Goal: Check status: Check status

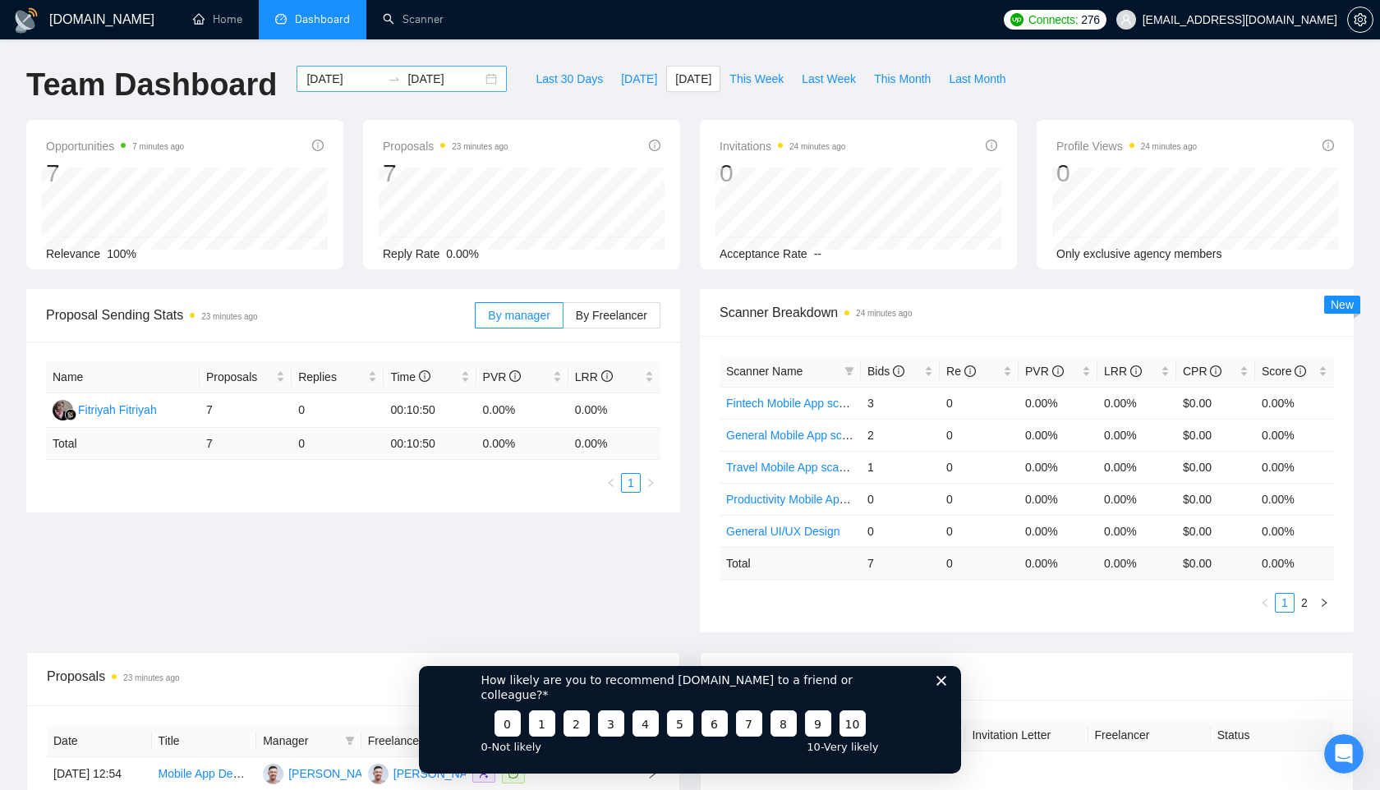
click at [338, 77] on input "[DATE]" at bounding box center [343, 79] width 75 height 18
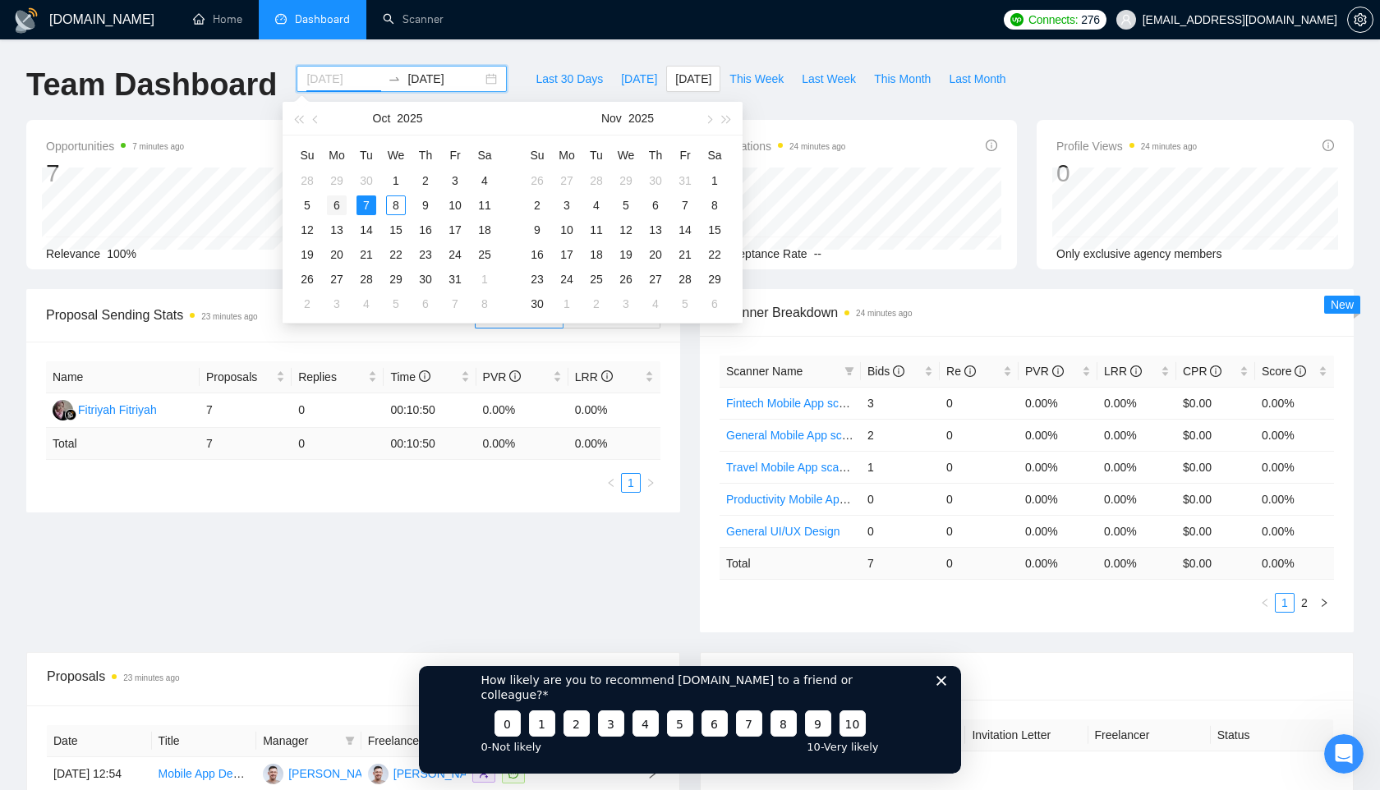
type input "2025-10-06"
click at [342, 205] on div "6" at bounding box center [337, 205] width 20 height 20
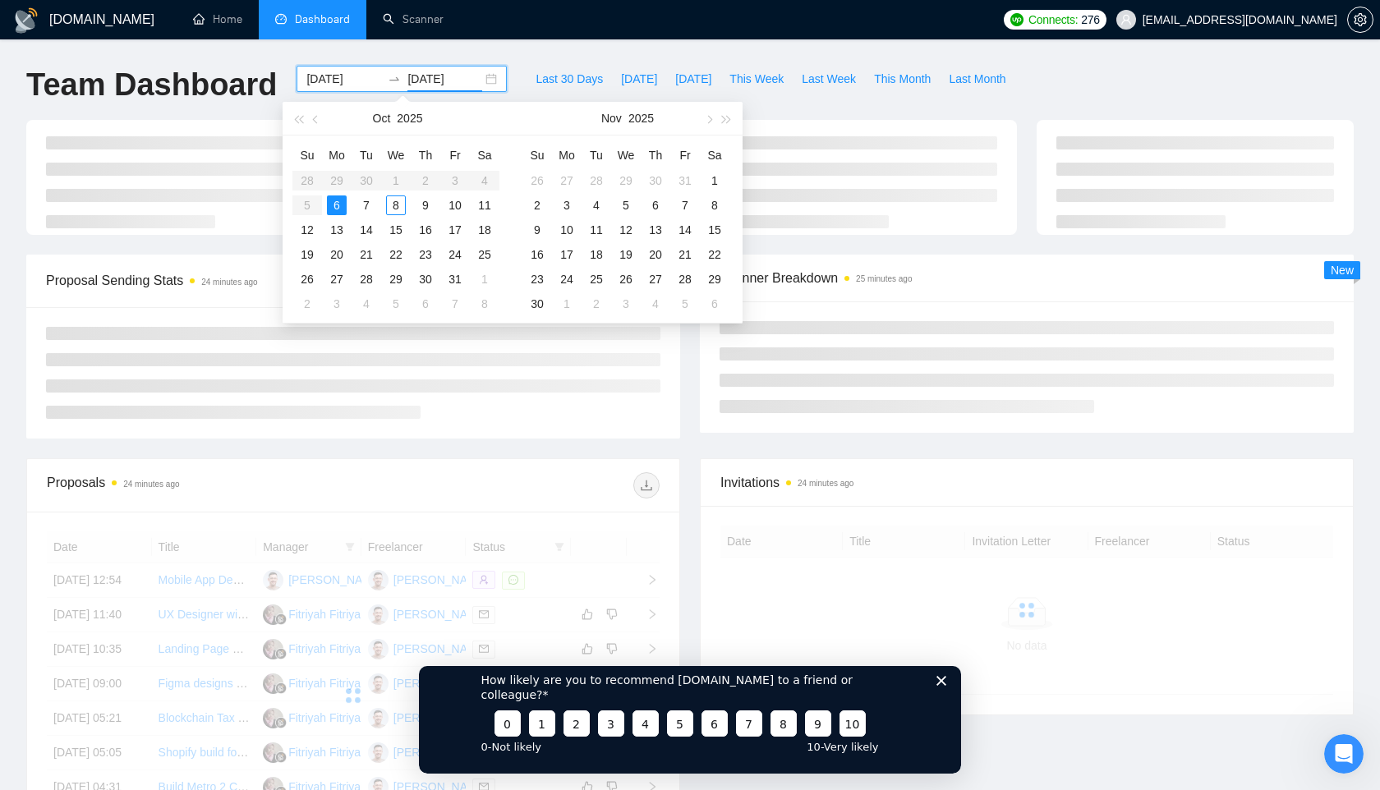
type input "2025-10-06"
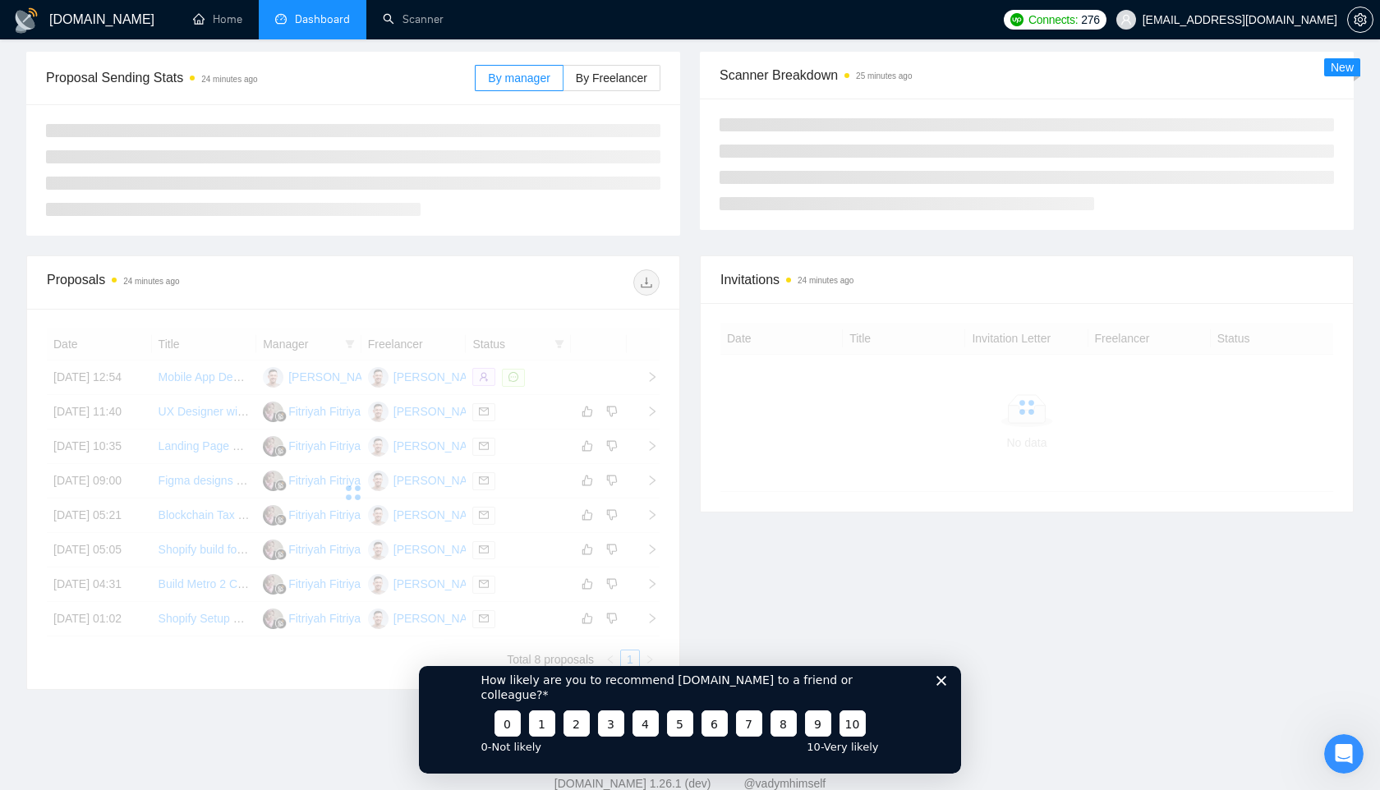
scroll to position [244, 0]
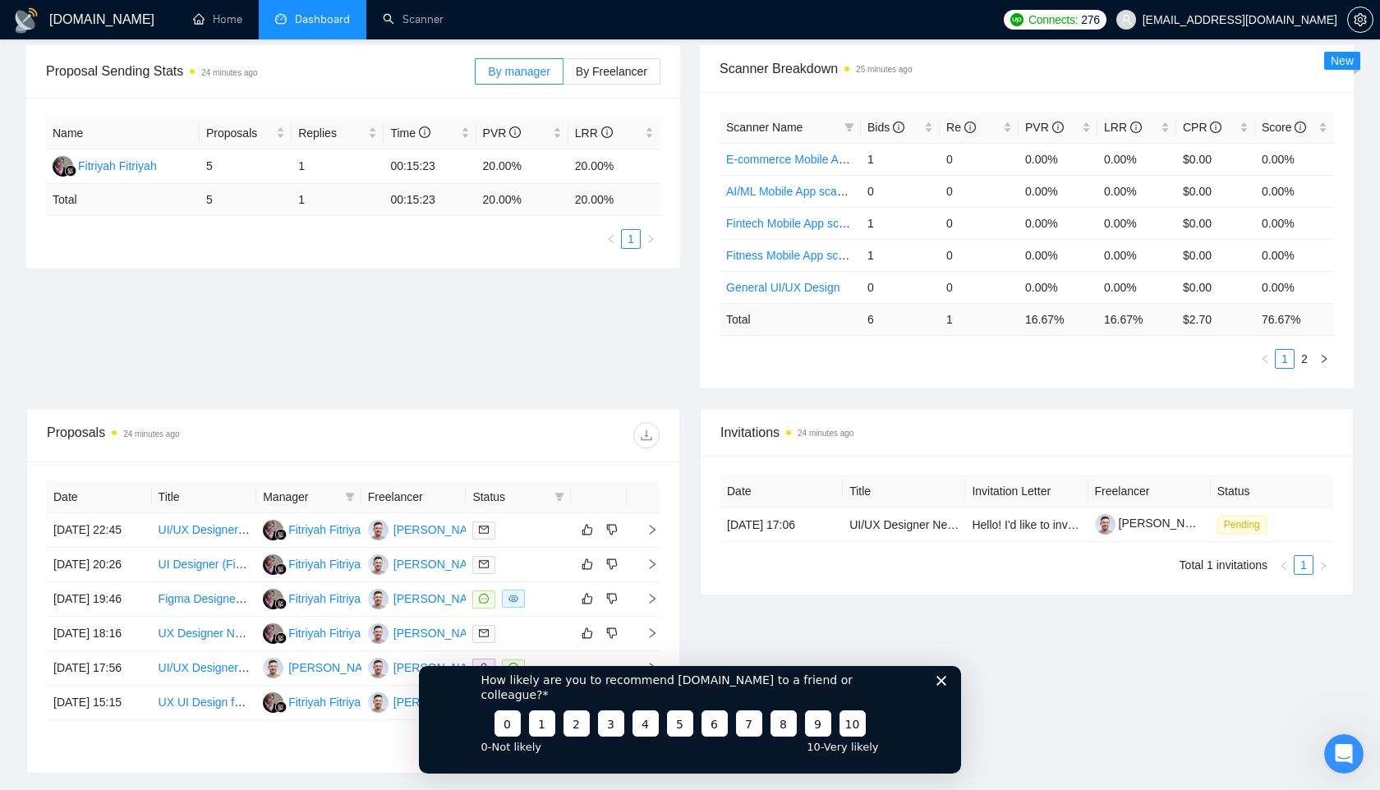
click at [943, 701] on div "How likely are you to recommend GigRadar.io to a friend or colleague? 0 1 2 3 4…" at bounding box center [690, 711] width 542 height 122
click at [940, 685] on icon "Close survey" at bounding box center [941, 680] width 10 height 10
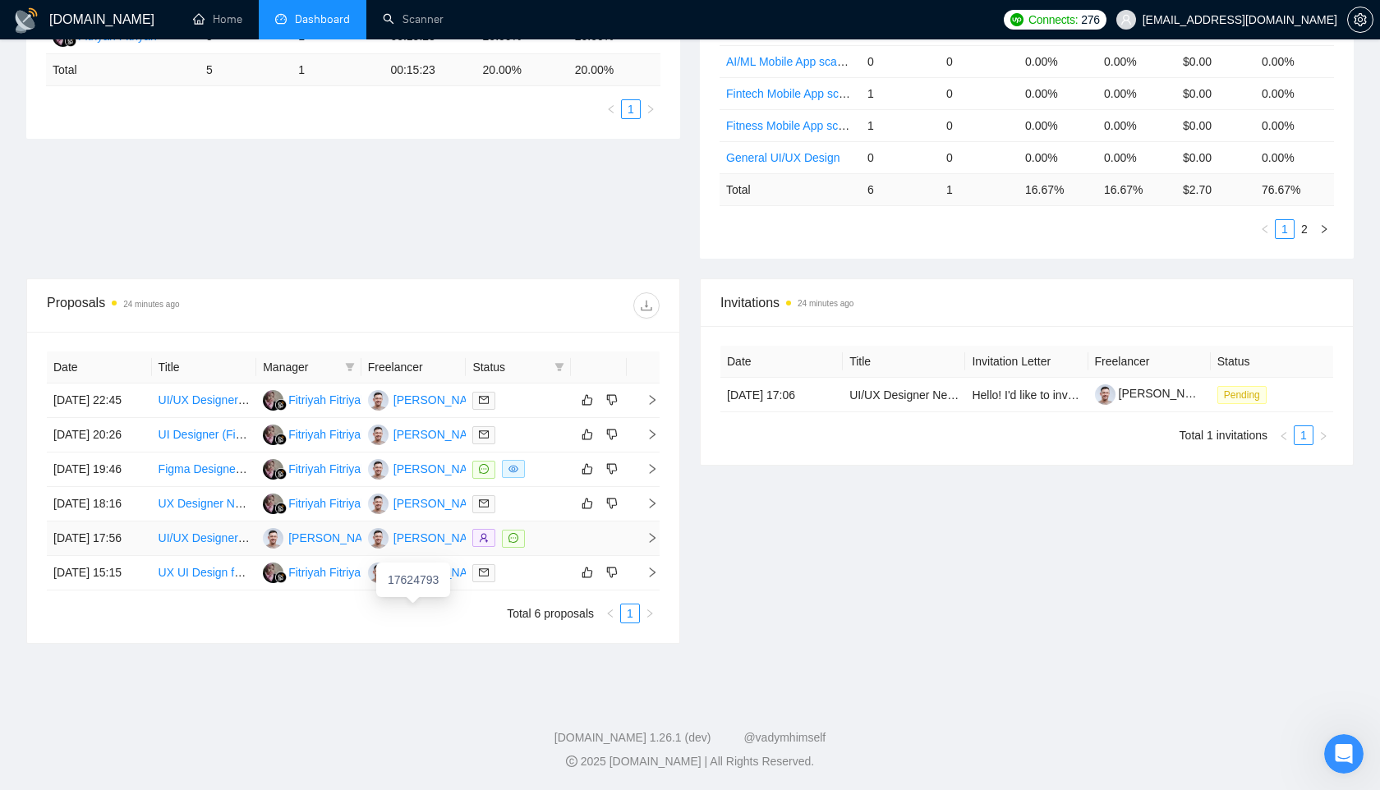
scroll to position [389, 0]
